Goal: Task Accomplishment & Management: Manage account settings

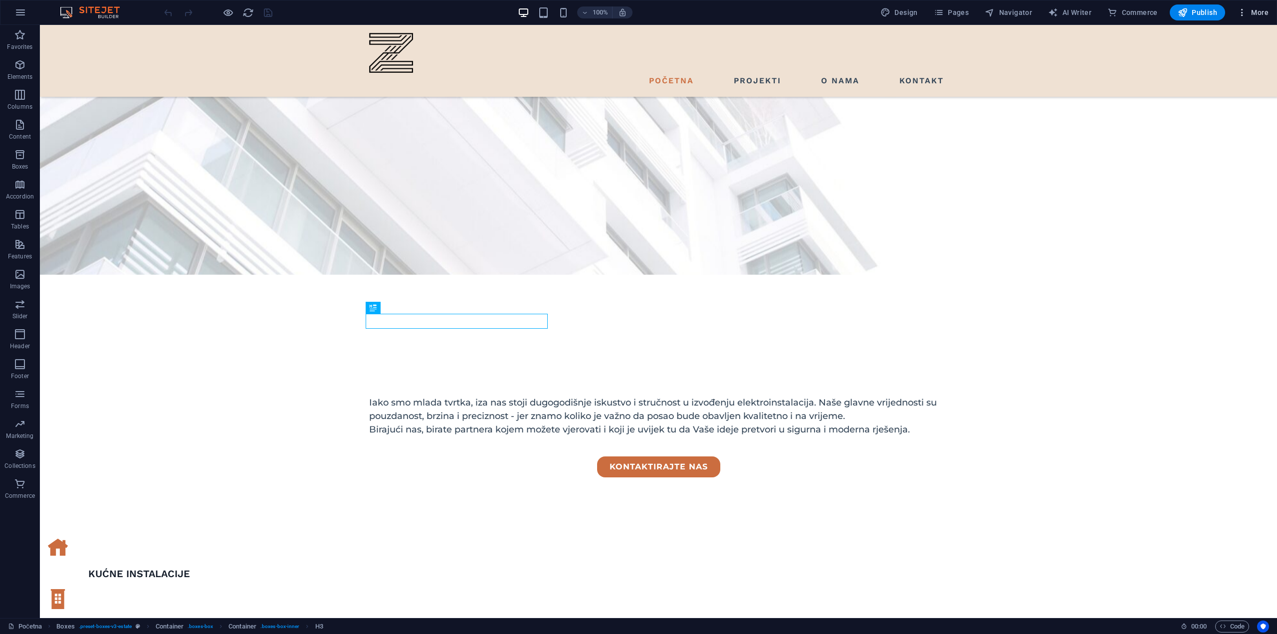
click at [1262, 12] on span "More" at bounding box center [1252, 12] width 31 height 10
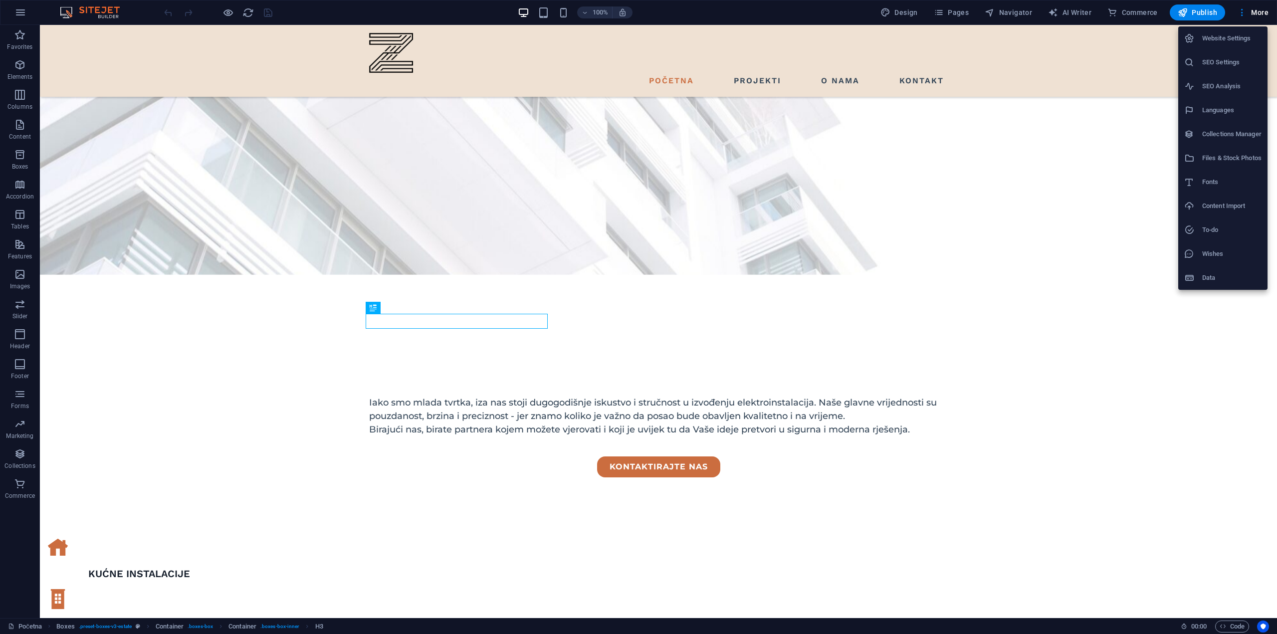
click at [1217, 43] on h6 "Website Settings" at bounding box center [1231, 38] width 59 height 12
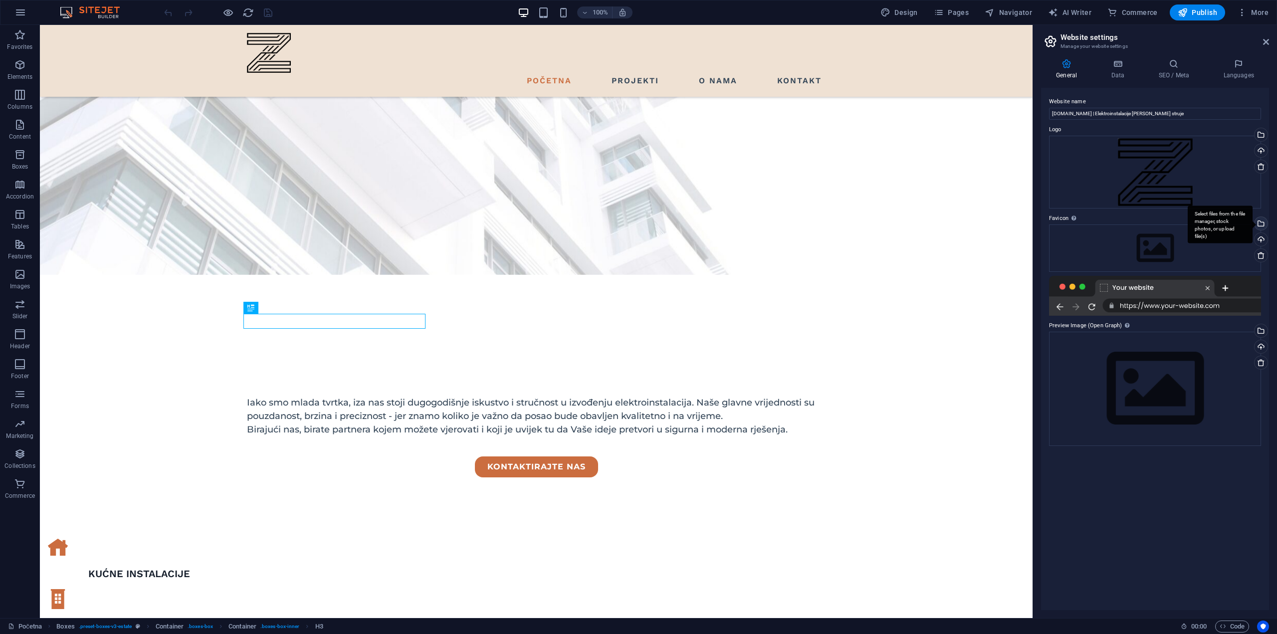
click at [1264, 223] on div "Select files from the file manager, stock photos, or upload file(s)" at bounding box center [1260, 224] width 15 height 15
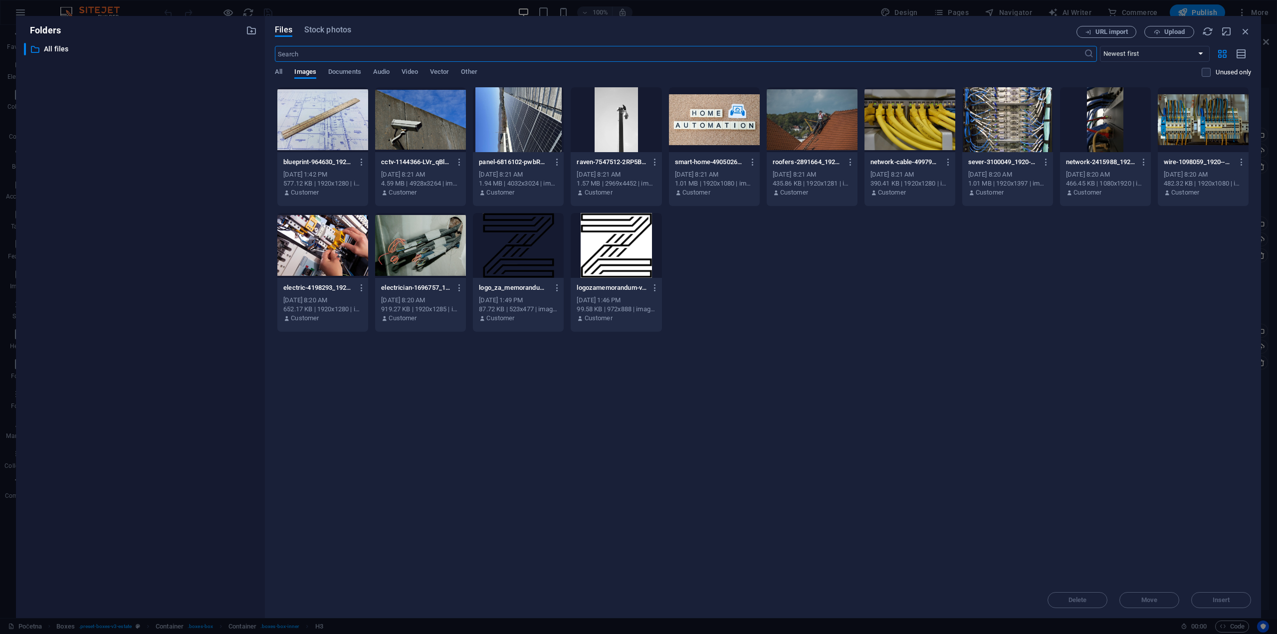
click at [605, 237] on div at bounding box center [616, 245] width 91 height 65
click at [1227, 595] on button "Insert" at bounding box center [1221, 600] width 60 height 16
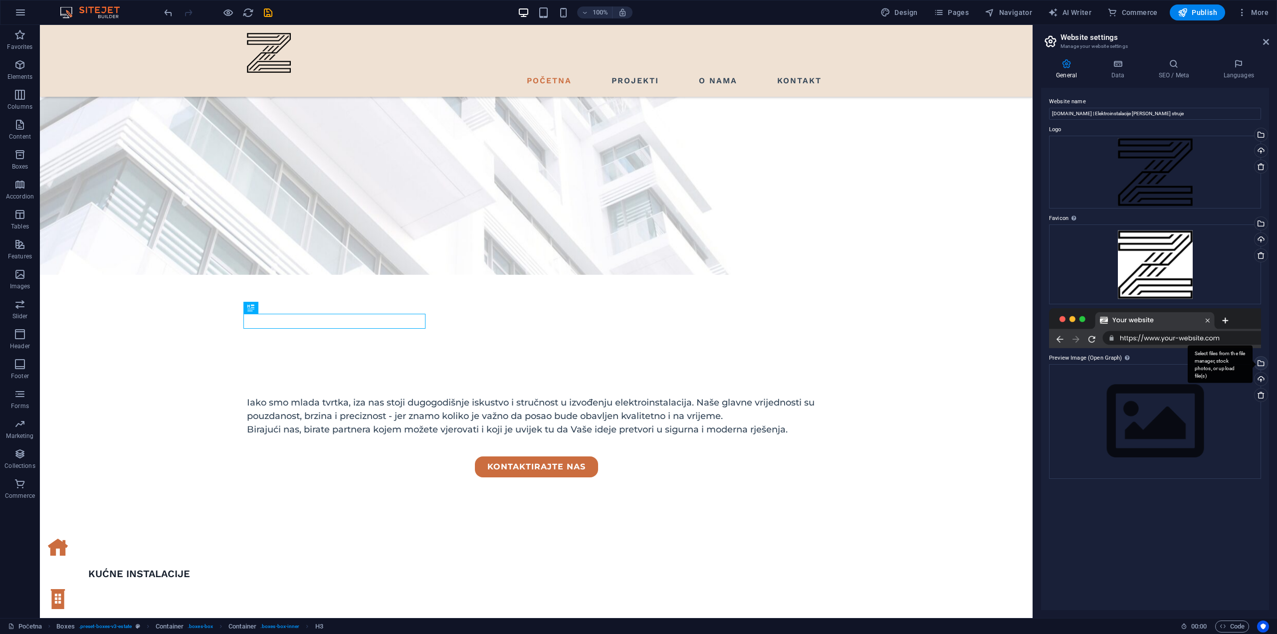
click at [1263, 364] on div "Select files from the file manager, stock photos, or upload file(s)" at bounding box center [1260, 364] width 15 height 15
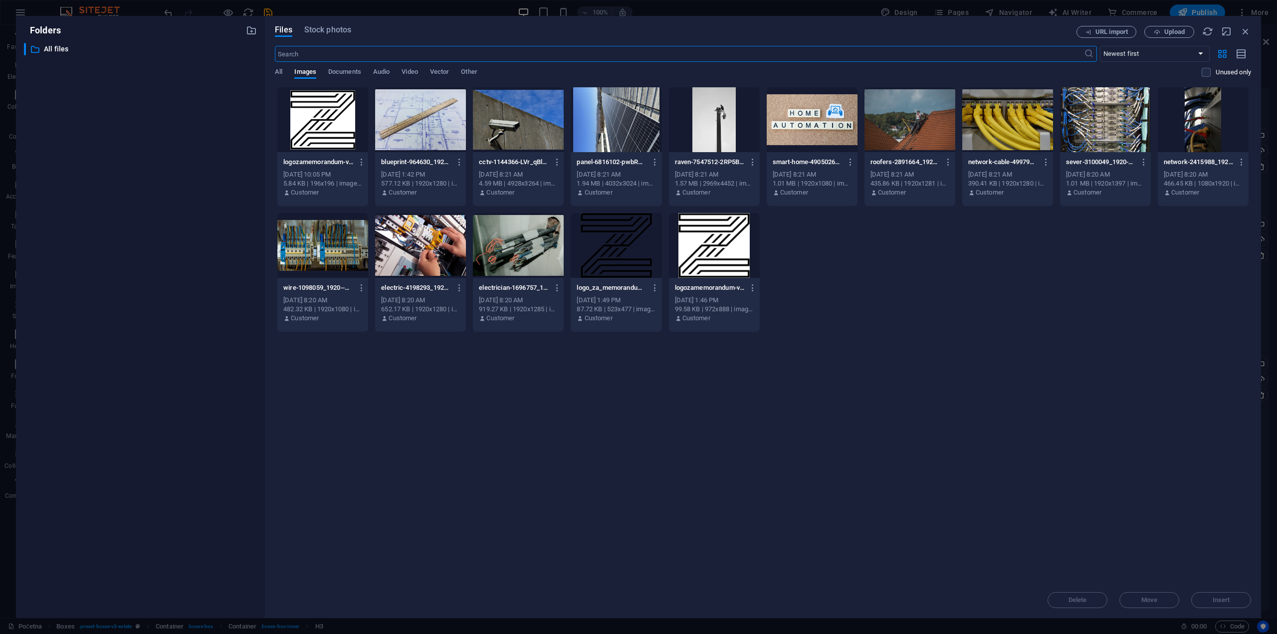
click at [633, 234] on div at bounding box center [616, 245] width 91 height 65
click at [332, 114] on div at bounding box center [322, 119] width 91 height 65
click at [1223, 598] on span "Insert" at bounding box center [1221, 600] width 17 height 6
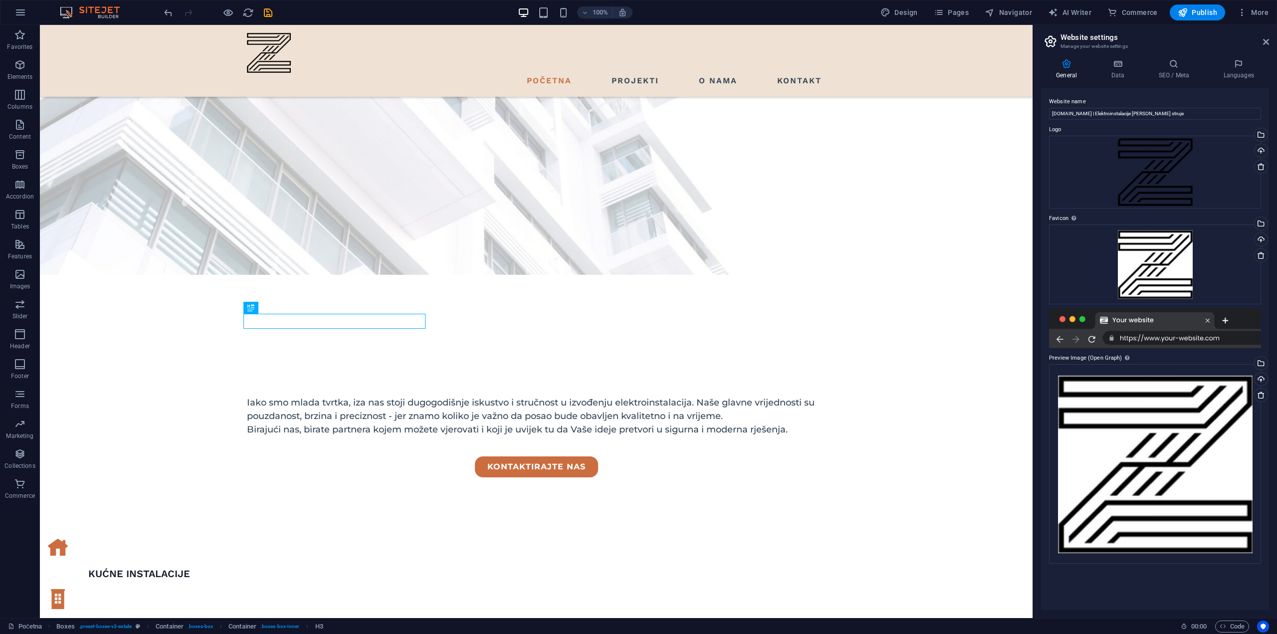
click at [1115, 580] on div "Website name [DOMAIN_NAME] | Elektroinstalacije [PERSON_NAME] struje Logo Drag …" at bounding box center [1155, 349] width 228 height 522
click at [264, 11] on icon "save" at bounding box center [267, 12] width 11 height 11
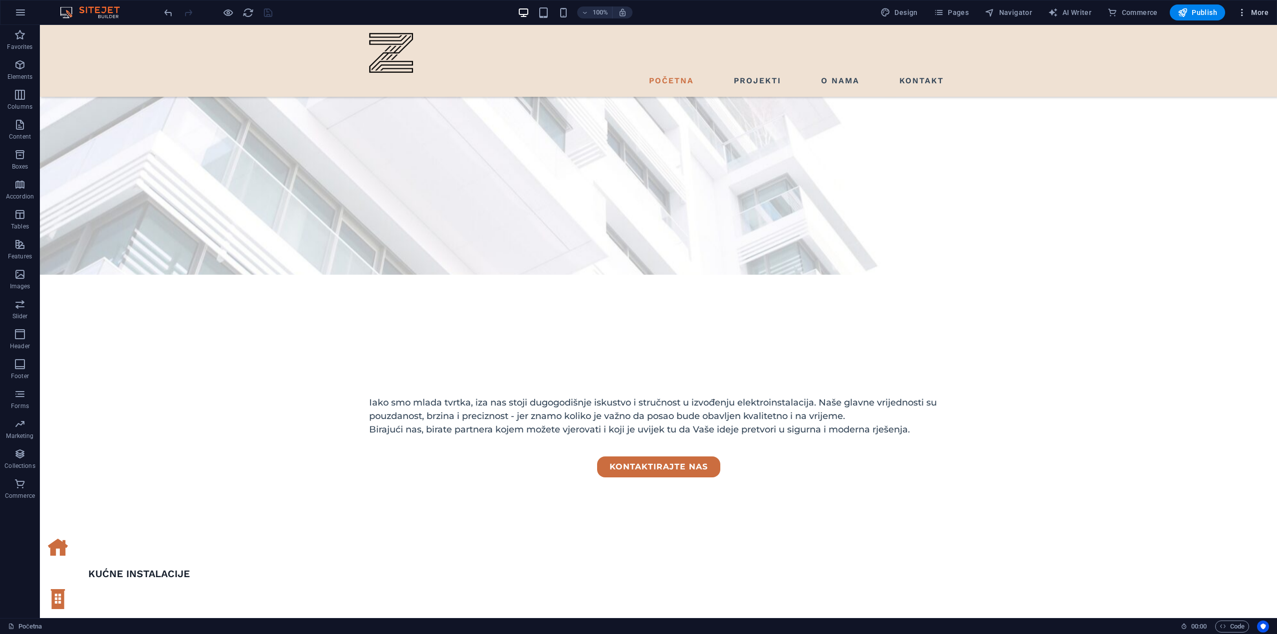
click at [1254, 14] on span "More" at bounding box center [1252, 12] width 31 height 10
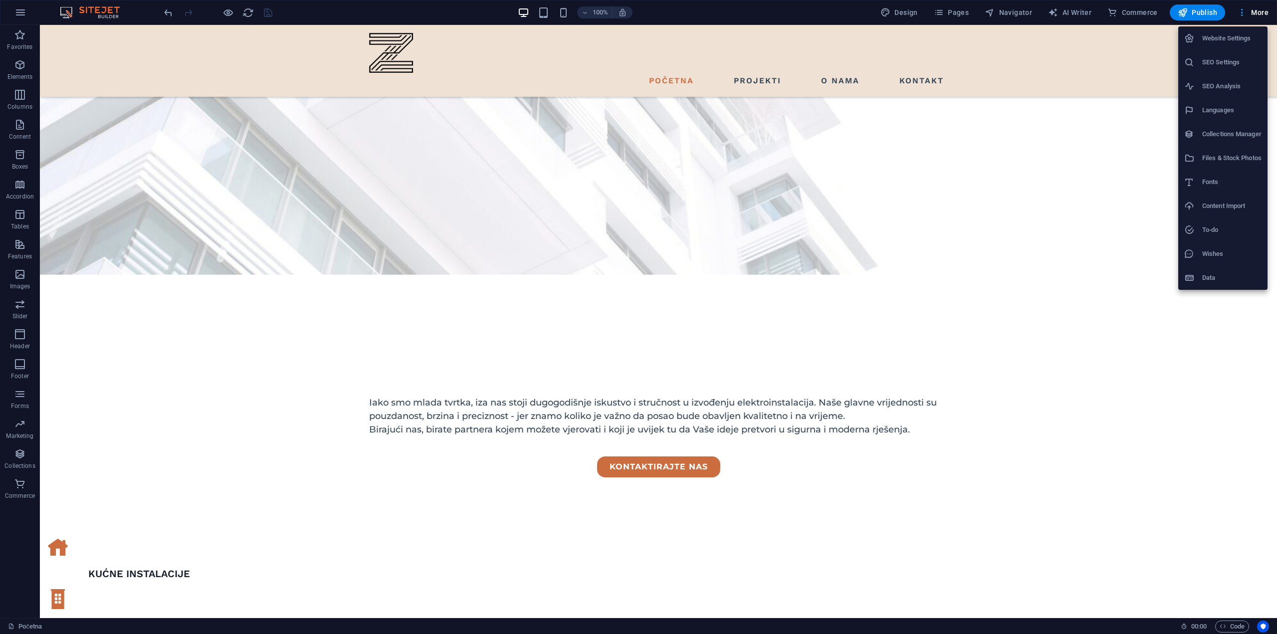
click at [1254, 14] on div at bounding box center [638, 317] width 1277 height 634
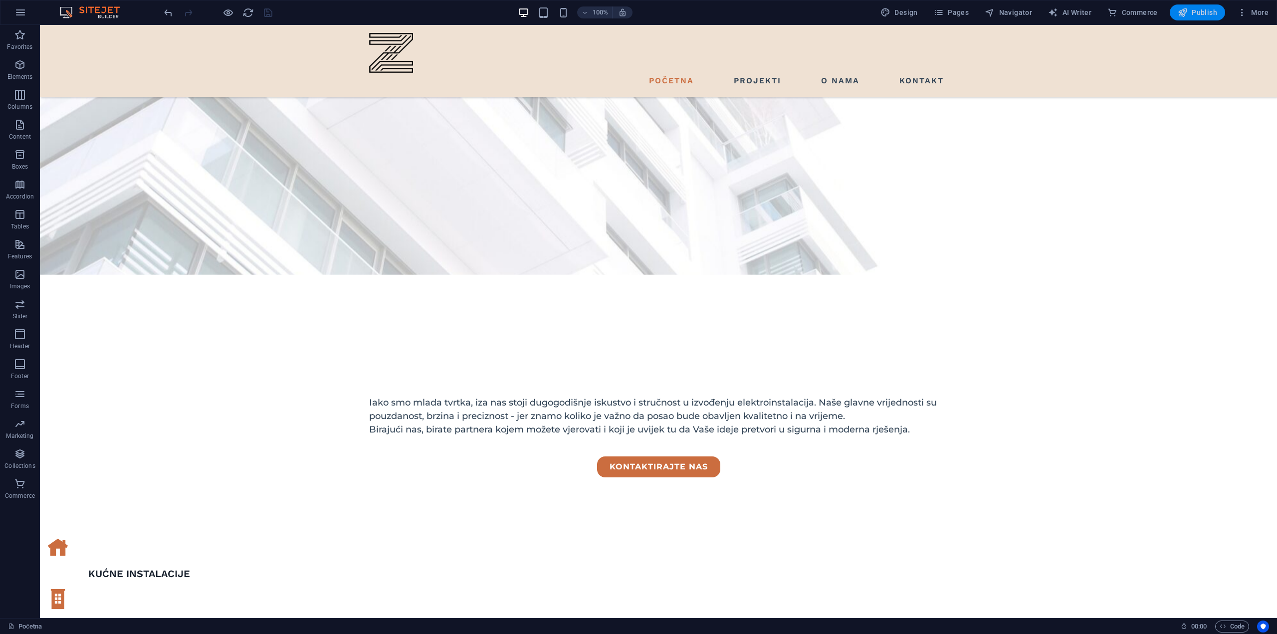
click at [1207, 6] on button "Publish" at bounding box center [1197, 12] width 55 height 16
click at [1251, 16] on span "More" at bounding box center [1252, 12] width 31 height 10
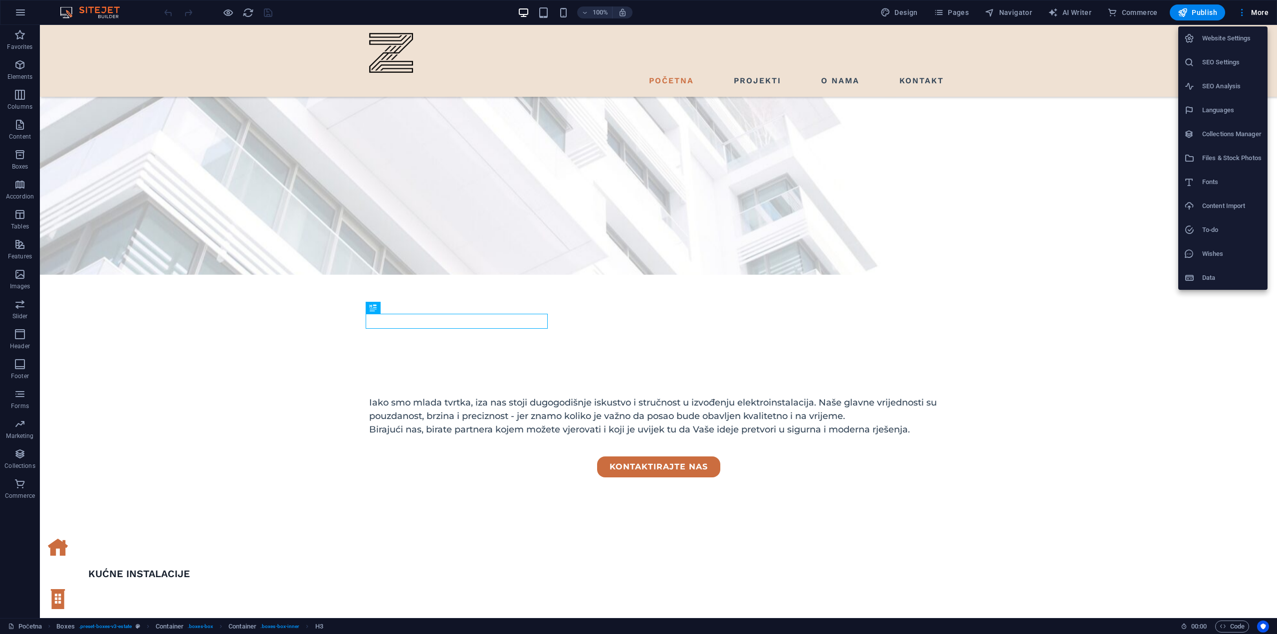
click at [1232, 34] on h6 "Website Settings" at bounding box center [1231, 38] width 59 height 12
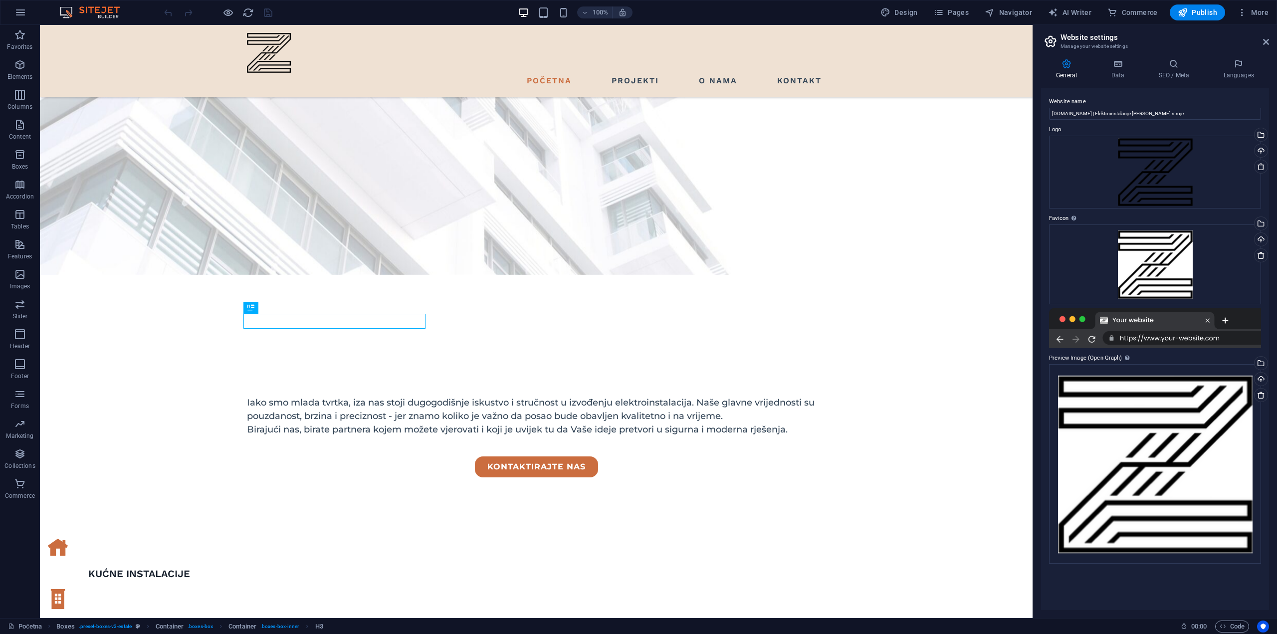
click at [1106, 322] on div at bounding box center [1155, 328] width 212 height 40
click at [1253, 14] on span "More" at bounding box center [1252, 12] width 31 height 10
click at [1253, 13] on div at bounding box center [638, 317] width 1277 height 634
click at [18, 12] on icon "button" at bounding box center [20, 12] width 12 height 12
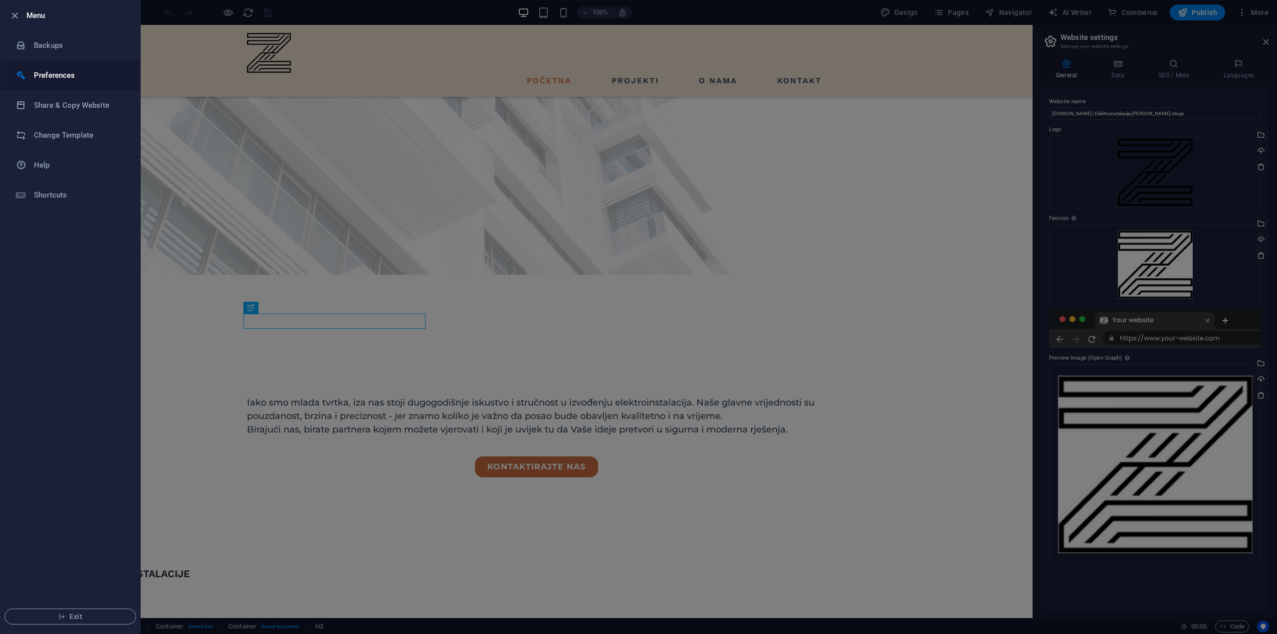
click at [65, 83] on li "Preferences" at bounding box center [70, 75] width 140 height 30
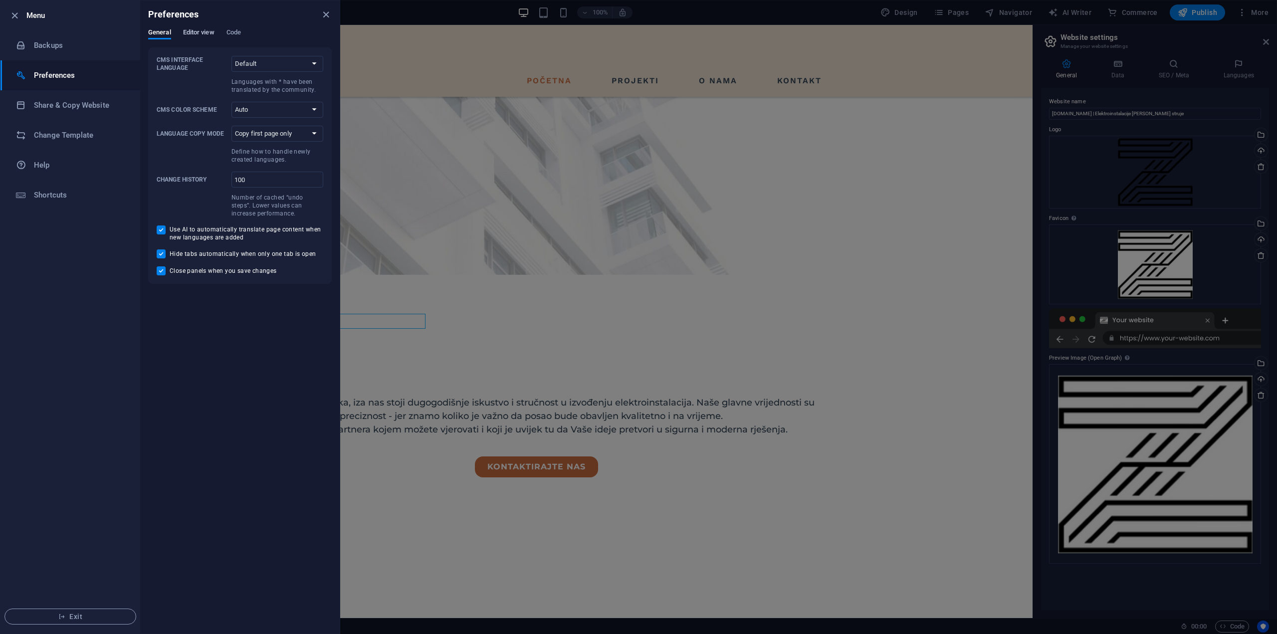
click at [209, 34] on span "Editor view" at bounding box center [198, 33] width 31 height 14
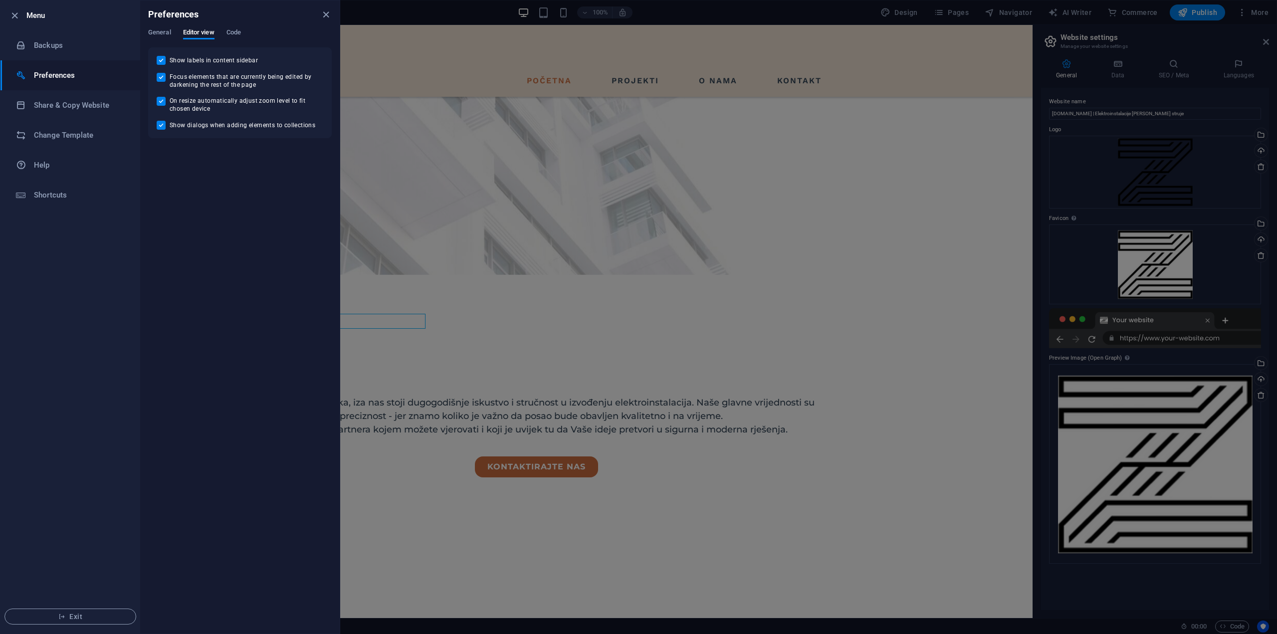
click at [244, 30] on div "General Editor view Code" at bounding box center [240, 37] width 184 height 19
click at [242, 31] on div "General Editor view Code" at bounding box center [240, 37] width 184 height 19
click at [239, 32] on span "Code" at bounding box center [234, 33] width 14 height 14
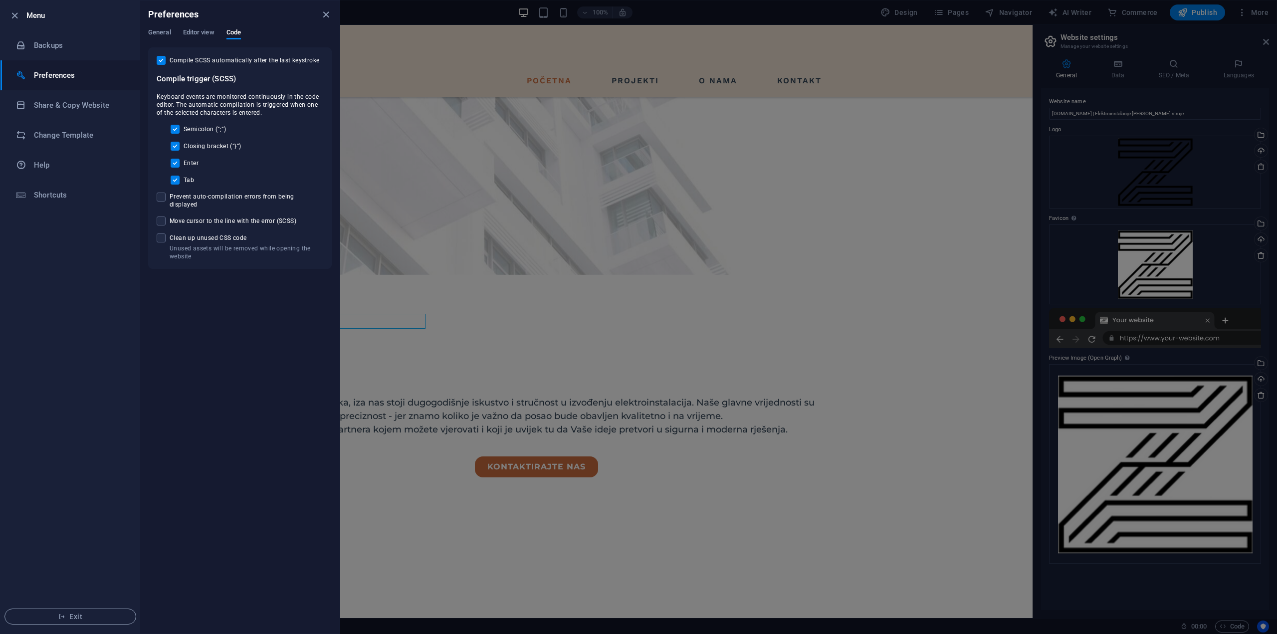
click at [154, 26] on div "Preferences" at bounding box center [240, 14] width 200 height 28
click at [154, 28] on div "Preferences" at bounding box center [240, 14] width 200 height 28
click at [156, 31] on span "General" at bounding box center [159, 33] width 23 height 14
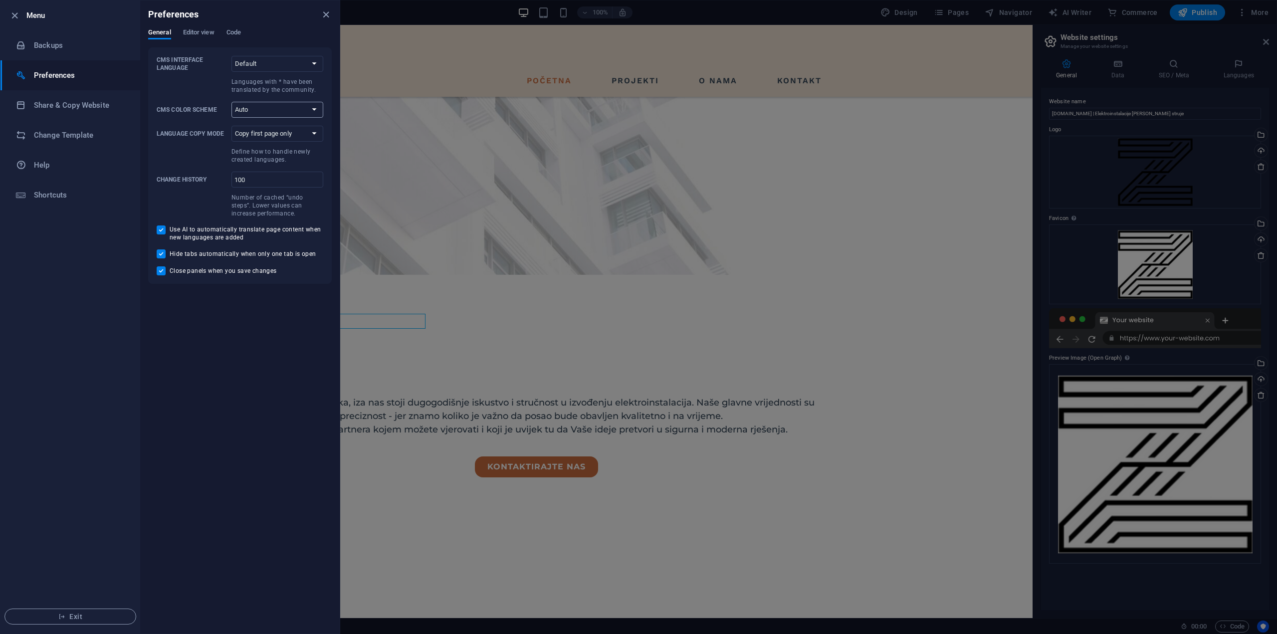
click at [279, 106] on select "Auto Dark Light" at bounding box center [277, 110] width 92 height 16
click at [299, 133] on select "Copy first page only Copy all pages" at bounding box center [277, 134] width 92 height 16
click at [36, 42] on h6 "Backups" at bounding box center [80, 45] width 92 height 12
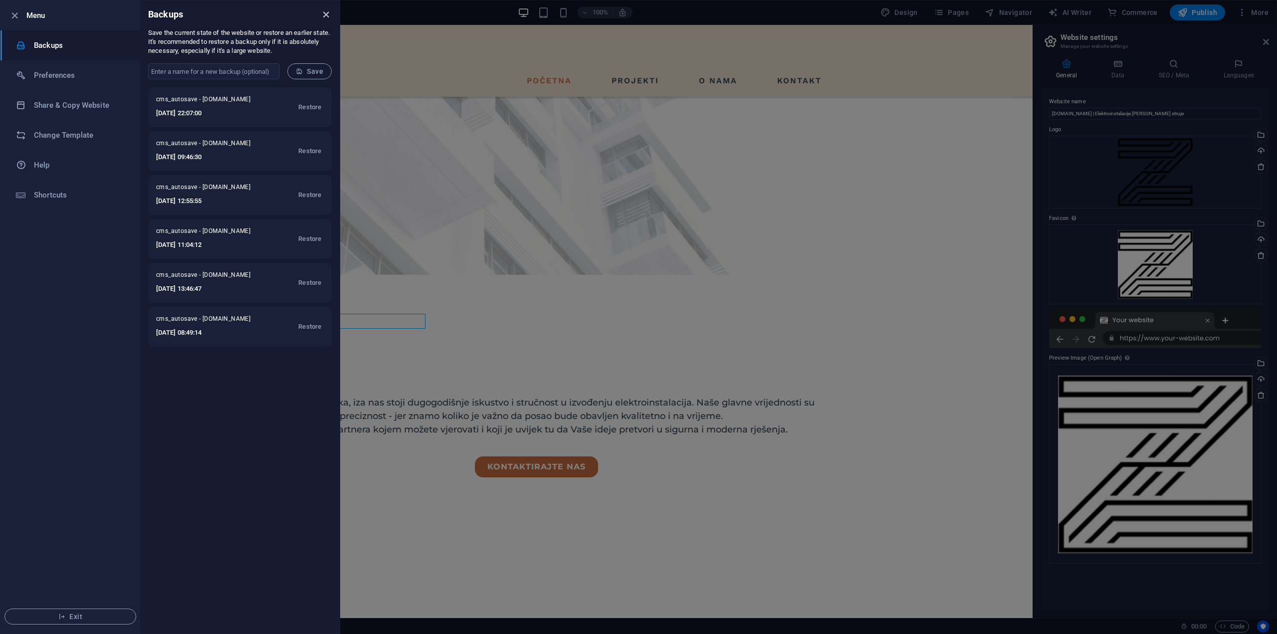
click at [325, 17] on icon "close" at bounding box center [325, 14] width 11 height 11
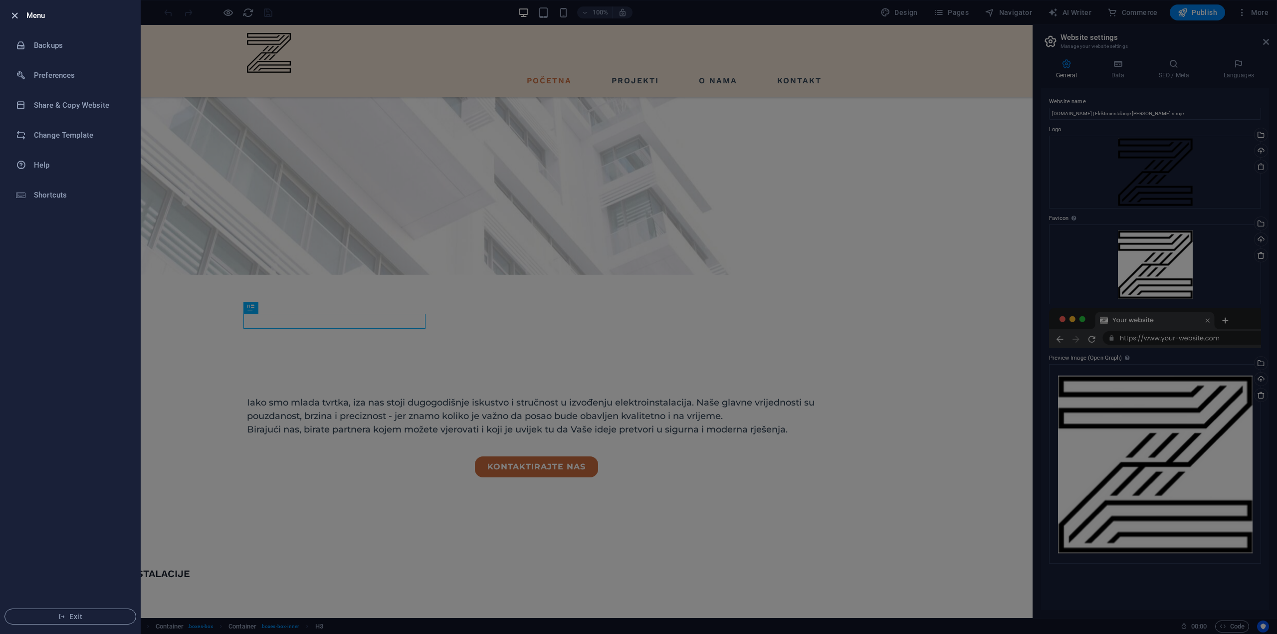
click at [15, 14] on icon "button" at bounding box center [14, 15] width 11 height 11
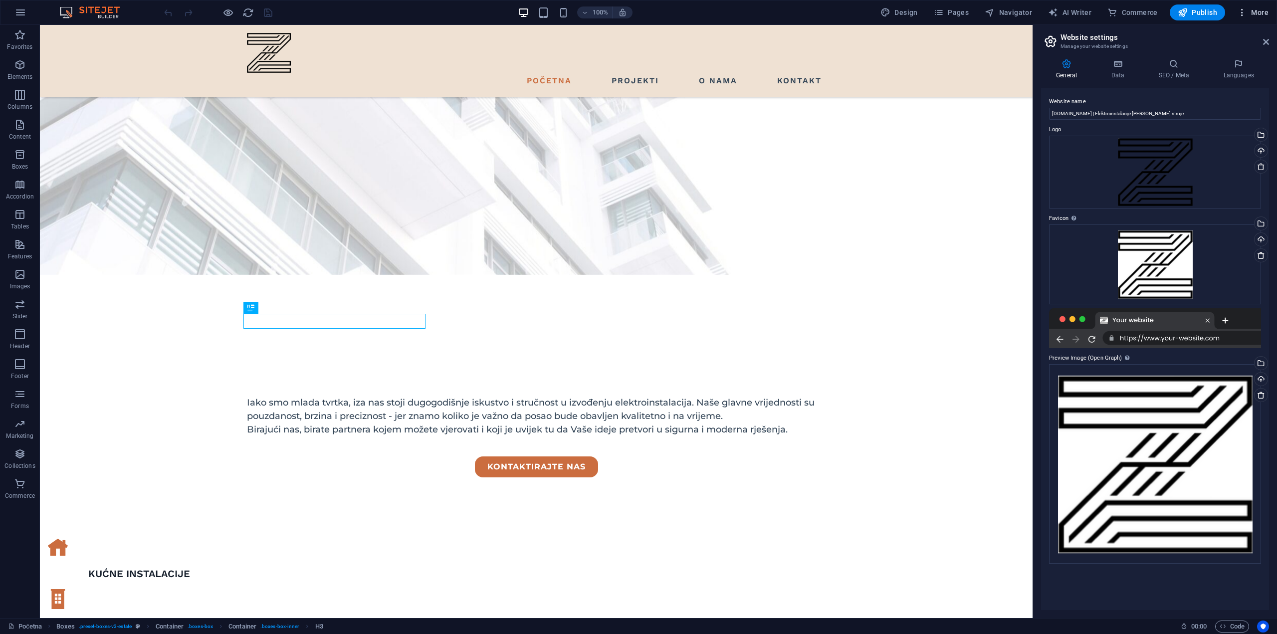
click at [1262, 13] on span "More" at bounding box center [1252, 12] width 31 height 10
click at [1224, 157] on h6 "Files & Stock Photos" at bounding box center [1231, 158] width 59 height 12
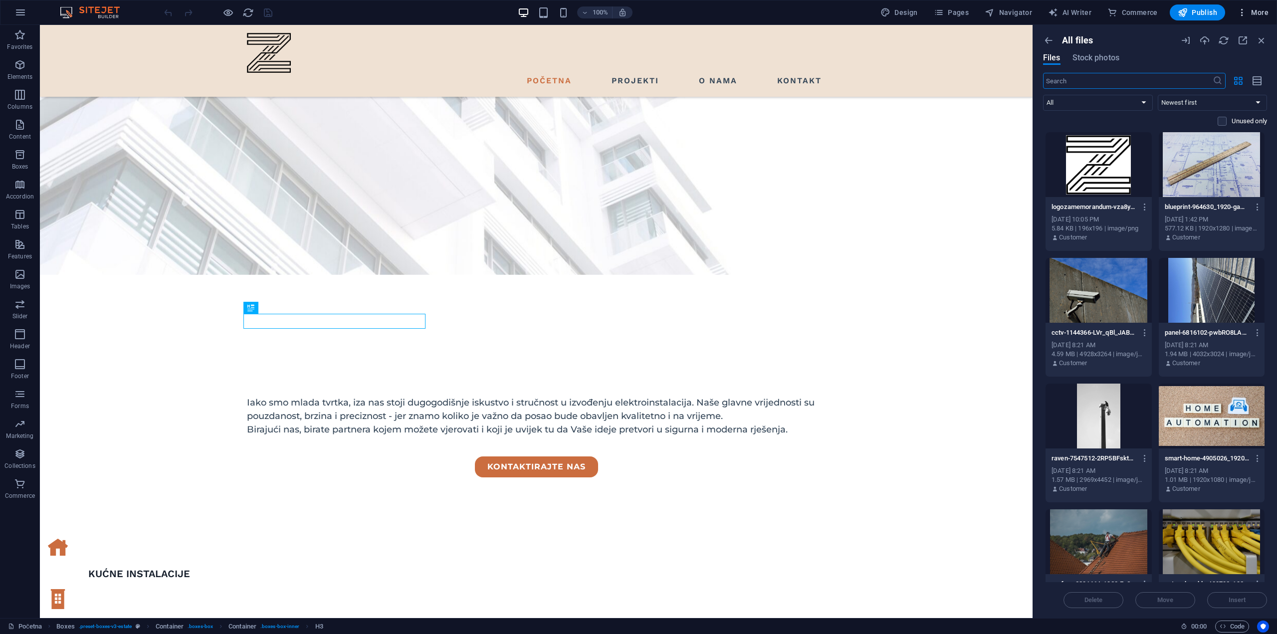
click at [1253, 13] on span "More" at bounding box center [1252, 12] width 31 height 10
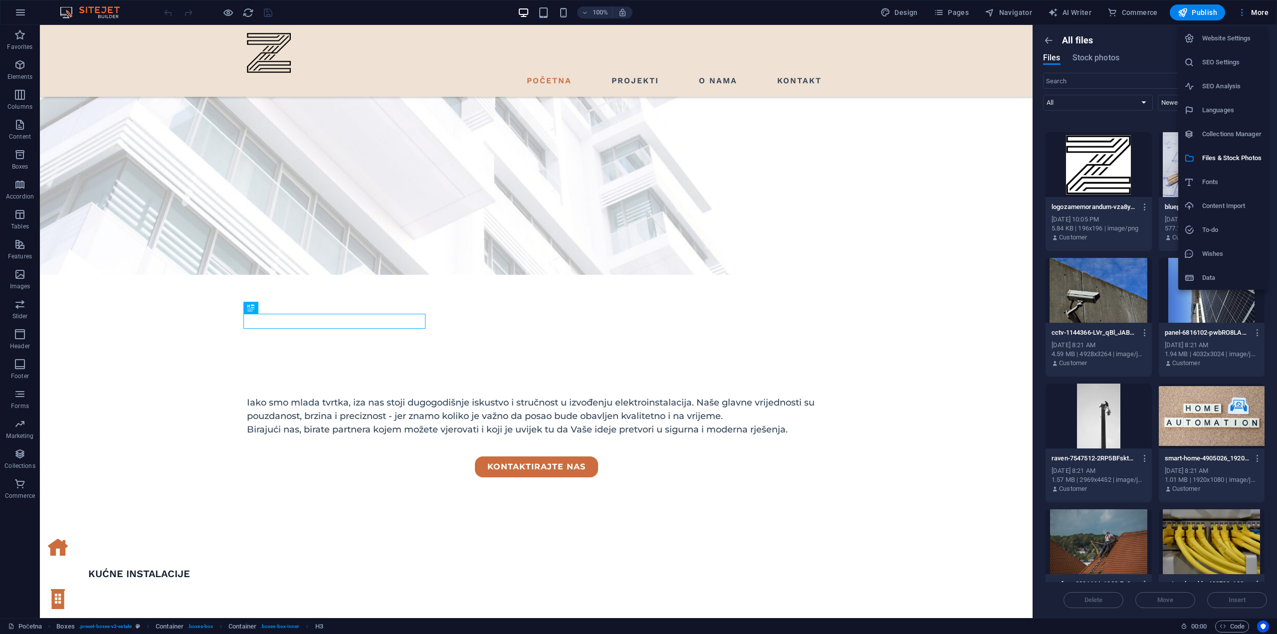
click at [1233, 130] on h6 "Collections Manager" at bounding box center [1231, 134] width 59 height 12
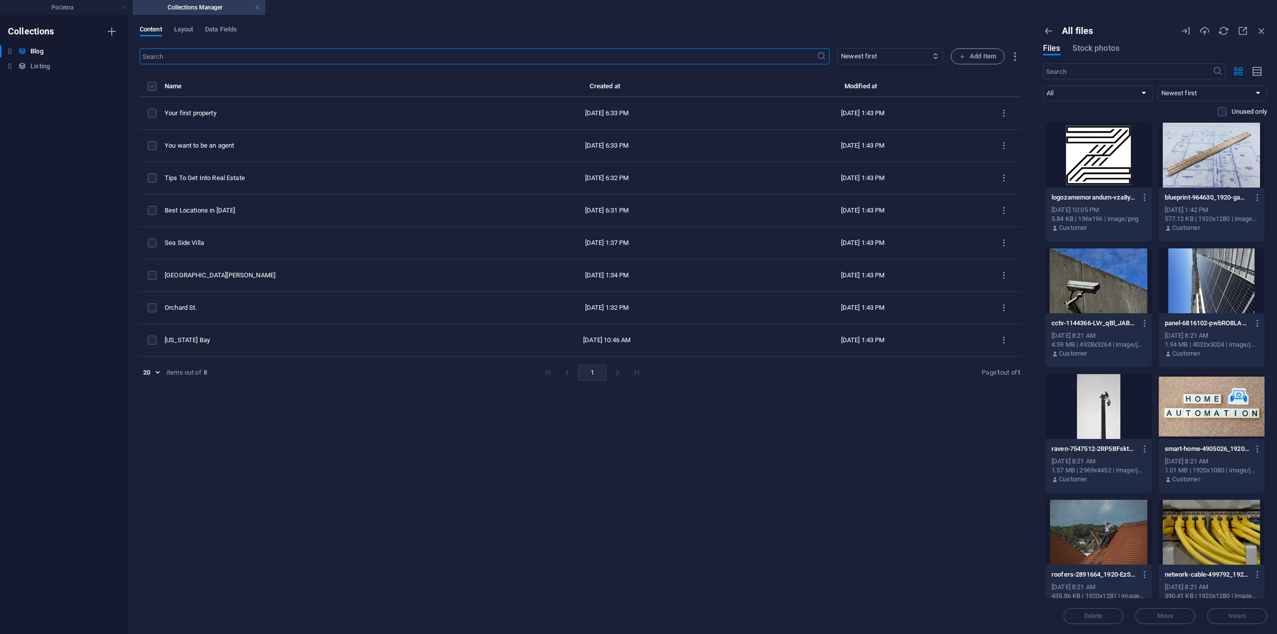
click at [151, 82] on label "items list" at bounding box center [152, 86] width 9 height 9
click at [0, 0] on input "items list" at bounding box center [0, 0] width 0 height 0
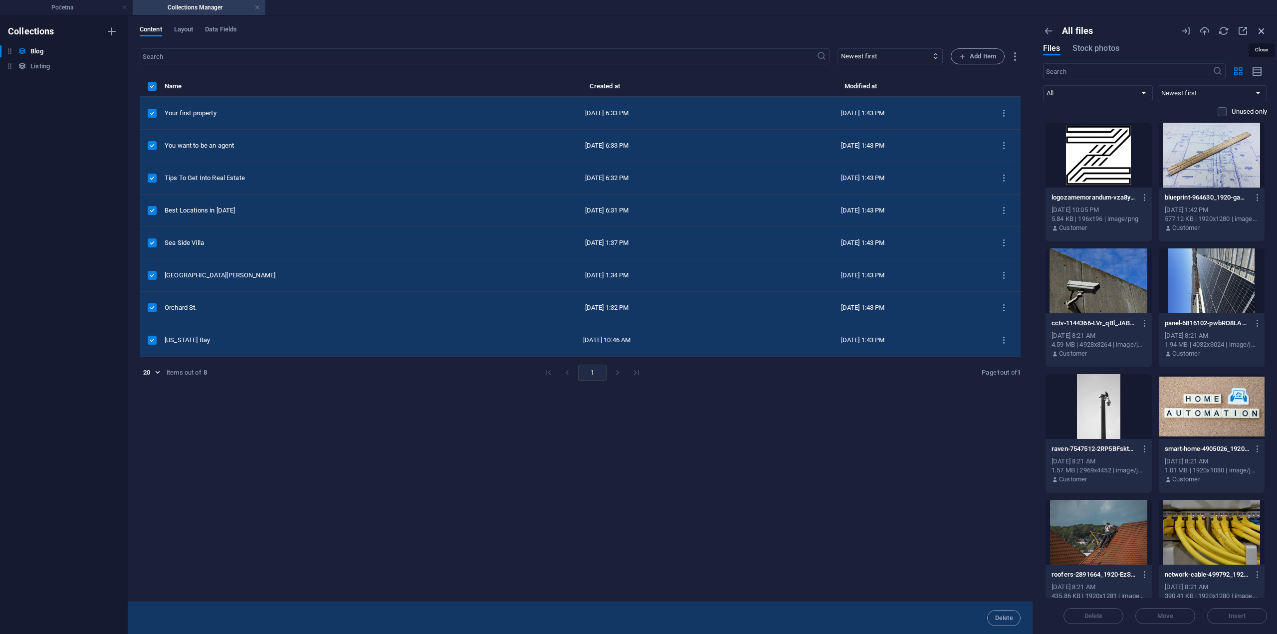
click at [1261, 28] on icon "button" at bounding box center [1261, 30] width 11 height 11
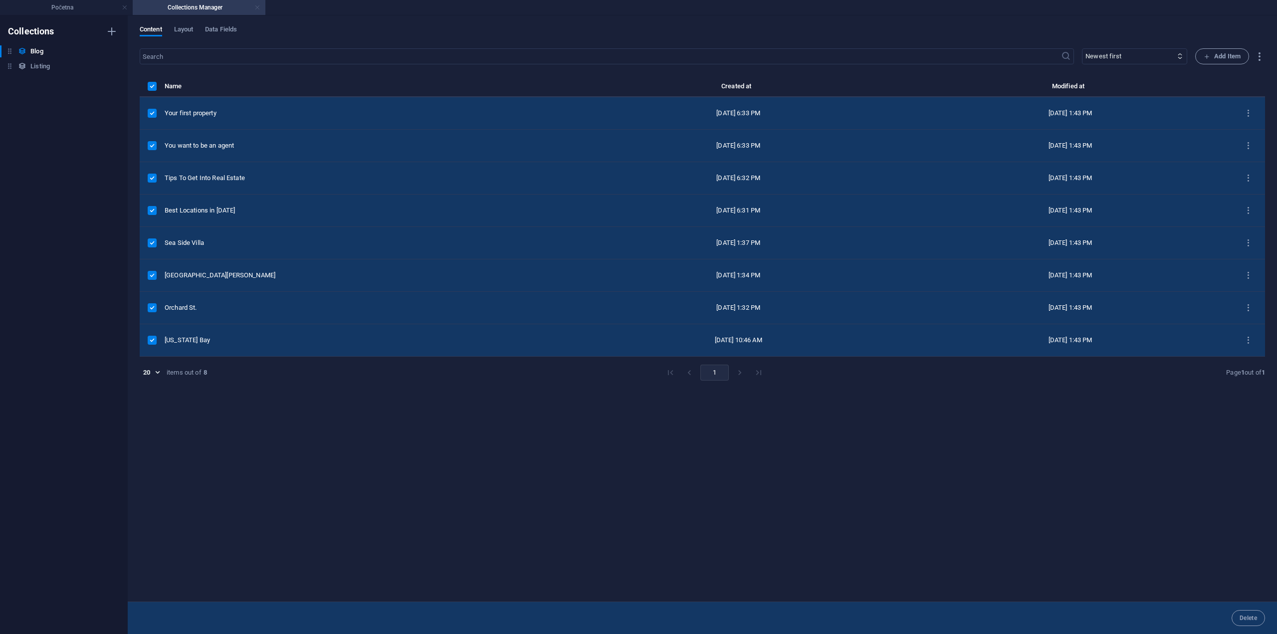
click at [257, 7] on link at bounding box center [257, 7] width 6 height 9
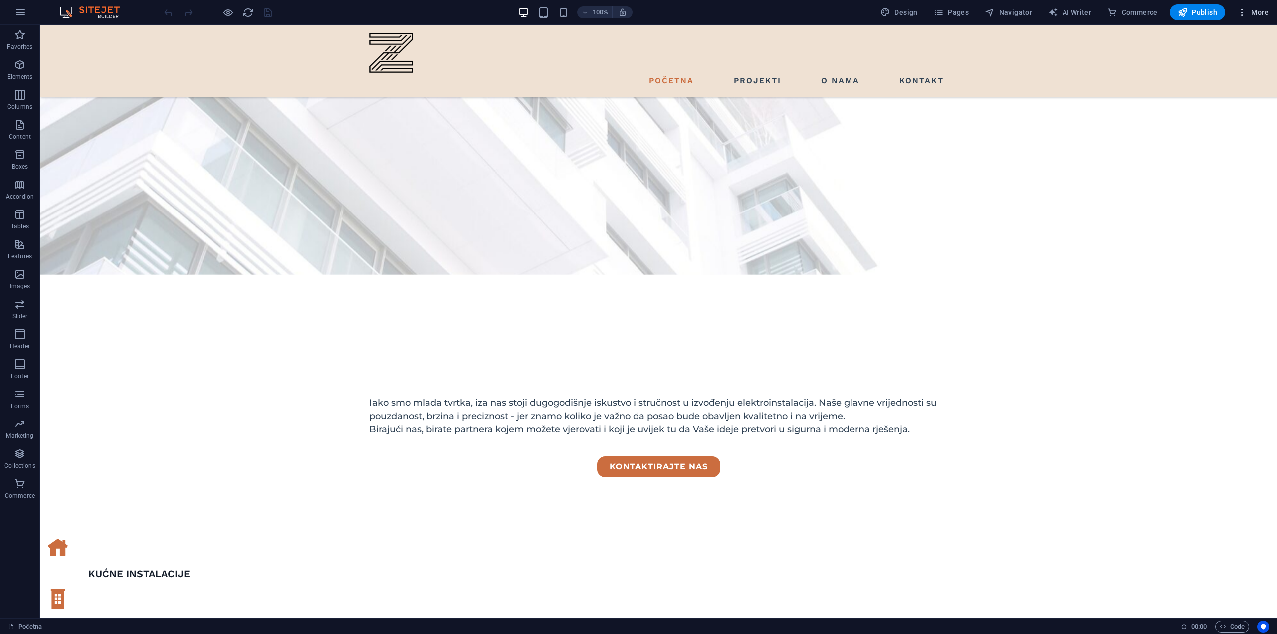
click at [1248, 8] on span "More" at bounding box center [1252, 12] width 31 height 10
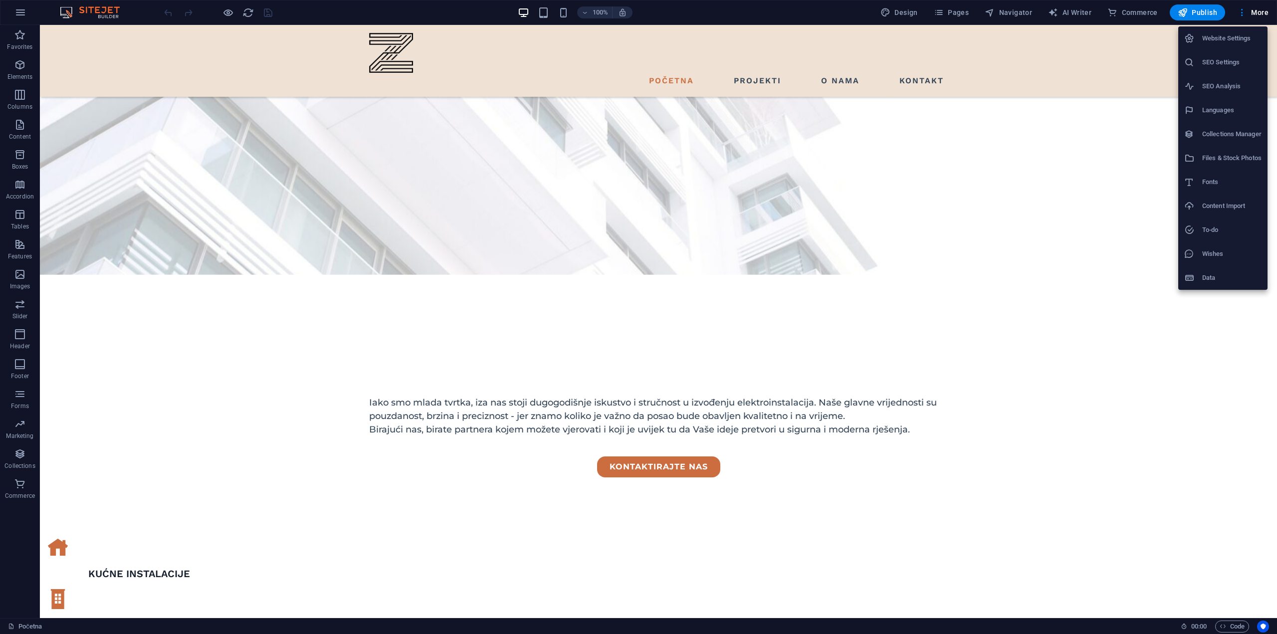
click at [1237, 203] on h6 "Content Import" at bounding box center [1231, 206] width 59 height 12
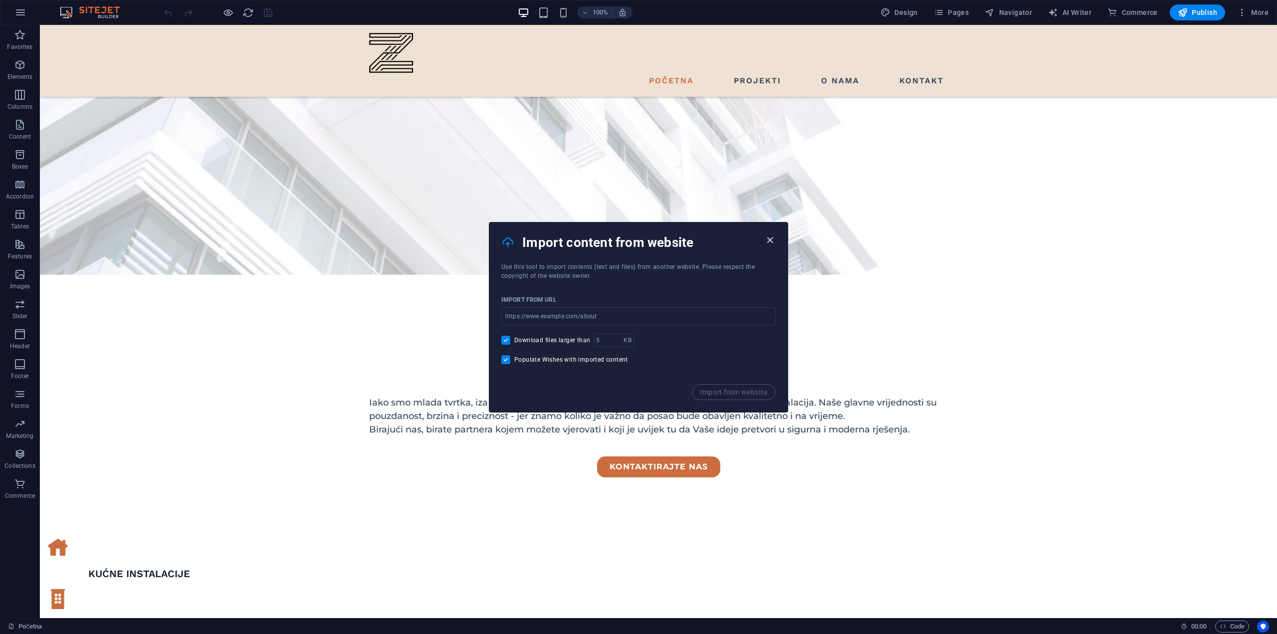
click at [773, 236] on icon "button" at bounding box center [769, 239] width 11 height 11
